Goal: Task Accomplishment & Management: Manage account settings

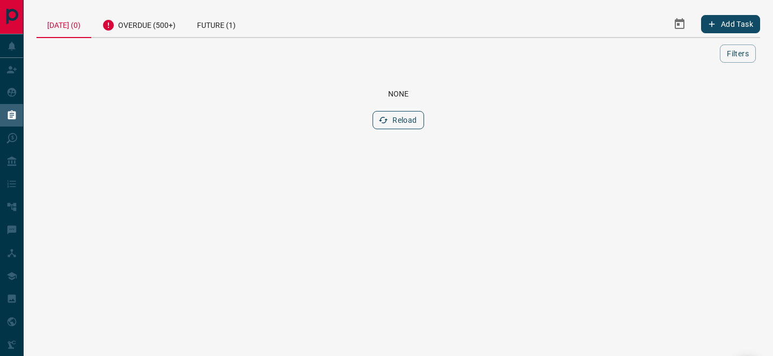
click at [392, 123] on button "Reload" at bounding box center [397, 120] width 51 height 18
click at [237, 23] on div "Future (1)" at bounding box center [216, 24] width 60 height 26
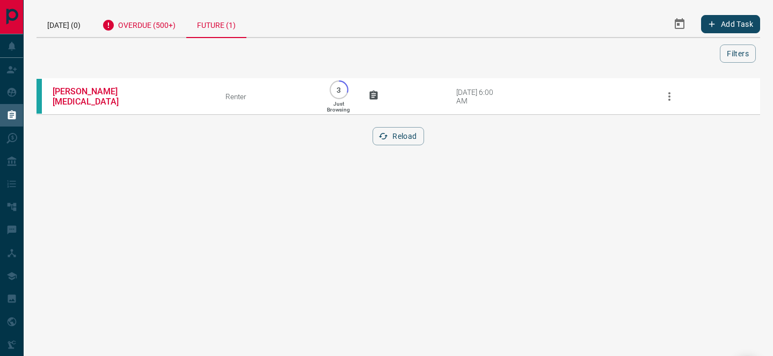
click at [177, 25] on div "Overdue (500+)" at bounding box center [138, 24] width 95 height 26
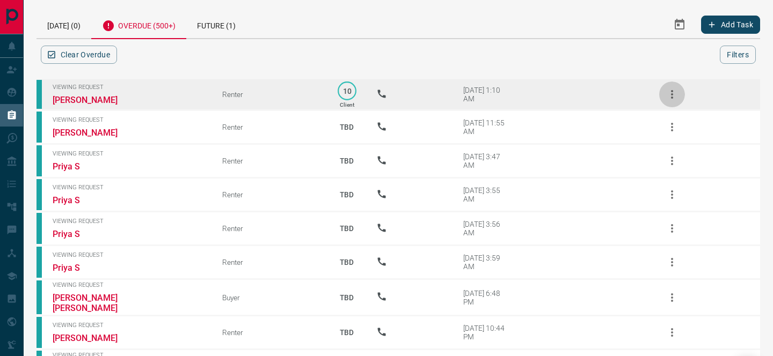
click at [671, 93] on icon "button" at bounding box center [672, 94] width 2 height 9
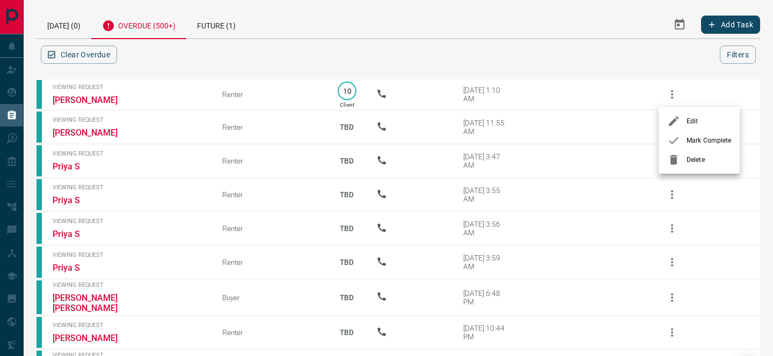
click at [673, 159] on icon at bounding box center [674, 160] width 8 height 10
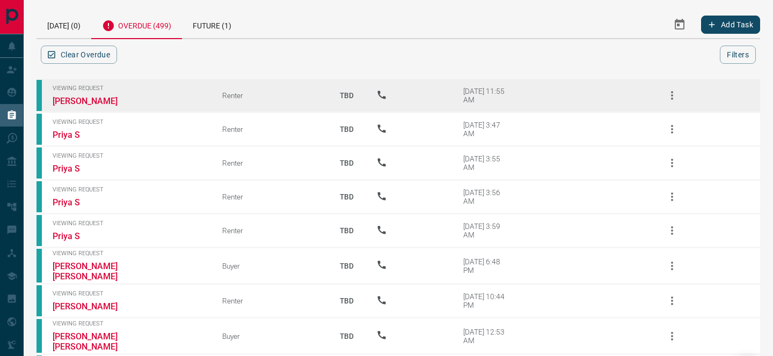
click at [675, 94] on icon "button" at bounding box center [671, 95] width 13 height 13
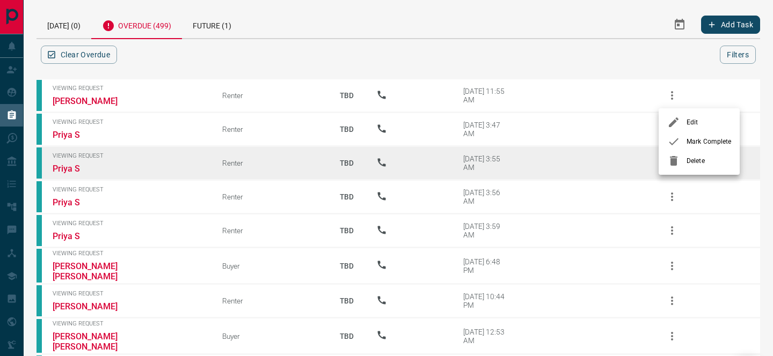
click at [679, 161] on icon at bounding box center [673, 161] width 13 height 13
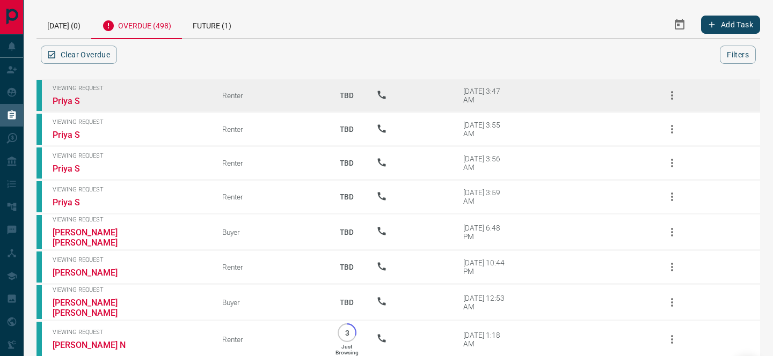
click at [667, 97] on icon "button" at bounding box center [671, 95] width 13 height 13
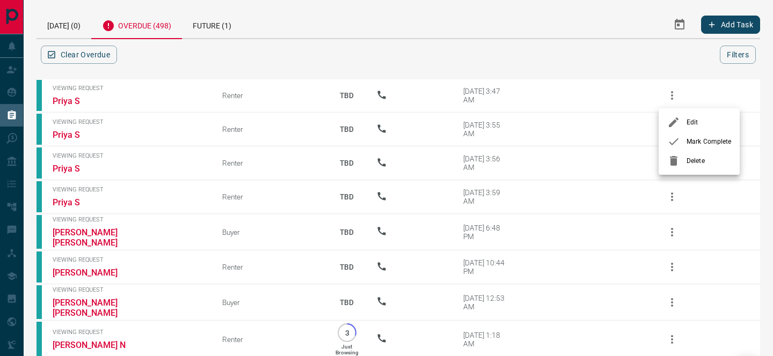
click at [671, 158] on icon at bounding box center [674, 161] width 8 height 10
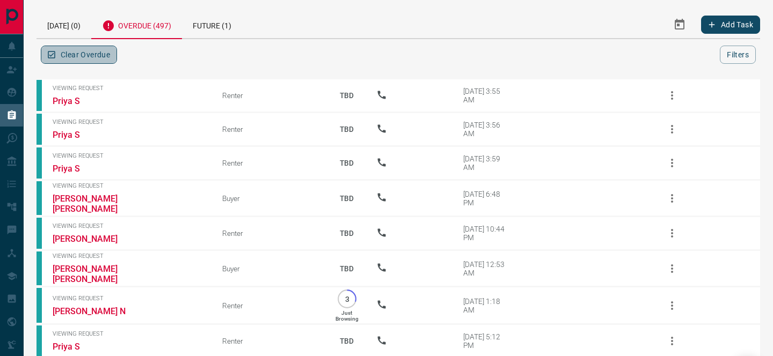
click at [106, 57] on button "Clear Overdue" at bounding box center [79, 55] width 76 height 18
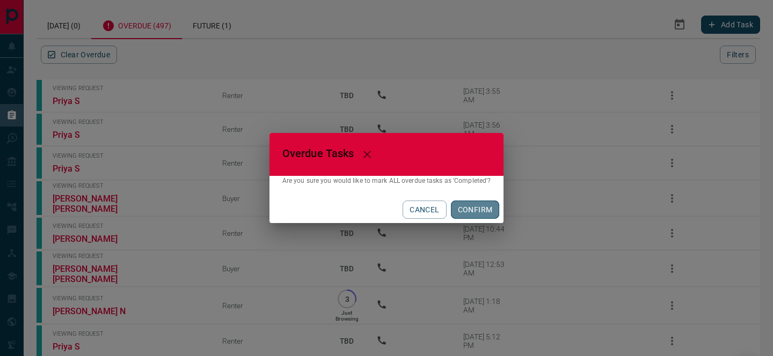
click at [457, 205] on button "CONFIRM" at bounding box center [475, 210] width 49 height 18
